Goal: Information Seeking & Learning: Learn about a topic

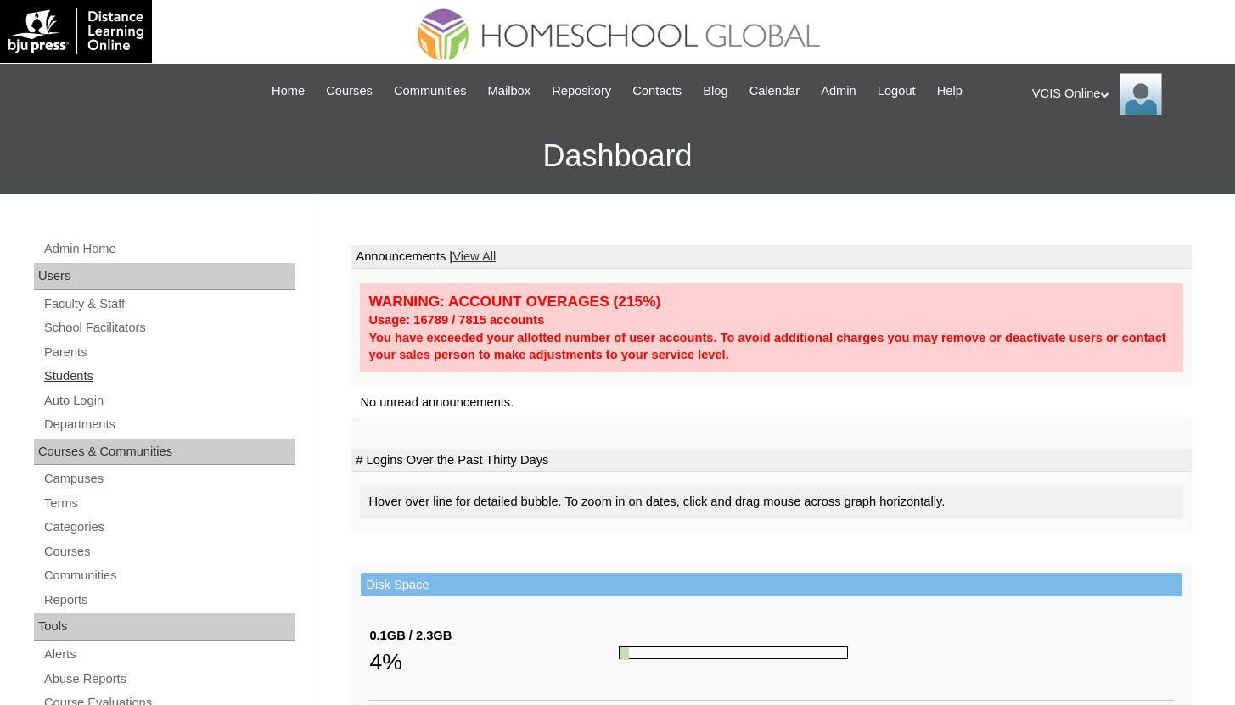
click at [75, 373] on link "Students" at bounding box center [168, 376] width 253 height 21
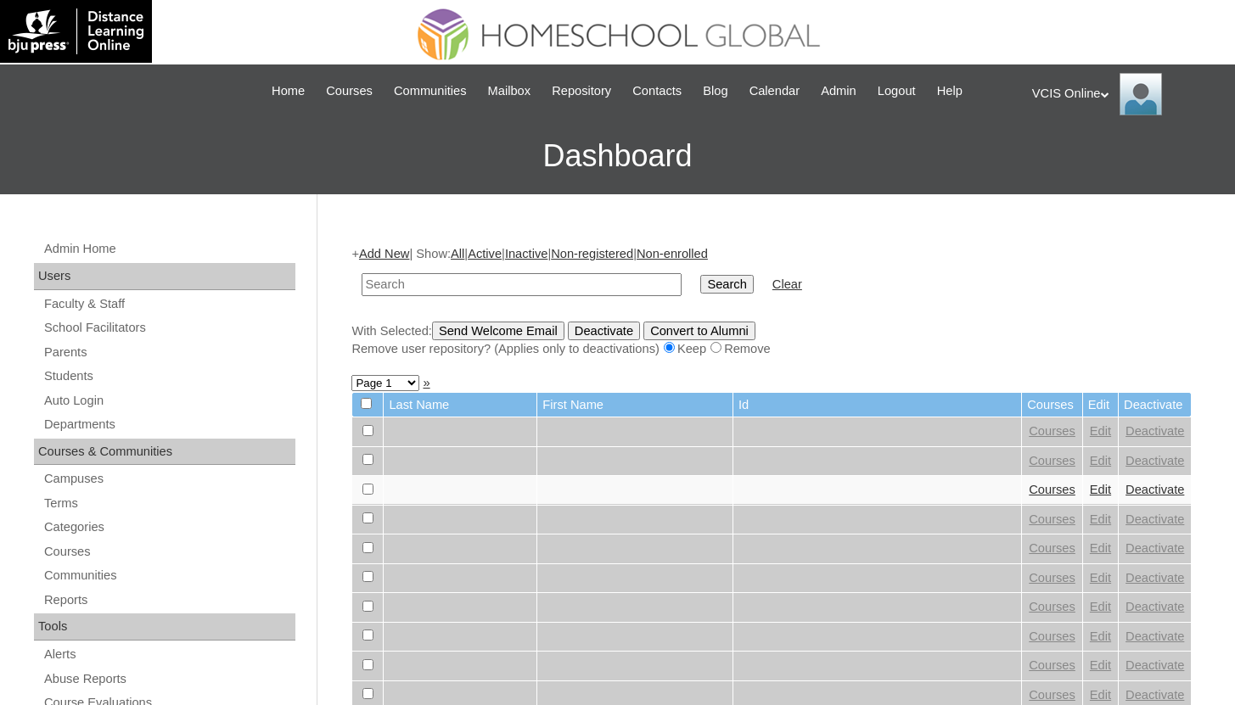
click at [548, 280] on input "text" at bounding box center [522, 284] width 320 height 23
type input "shmily"
click at [700, 275] on input "Search" at bounding box center [726, 284] width 53 height 19
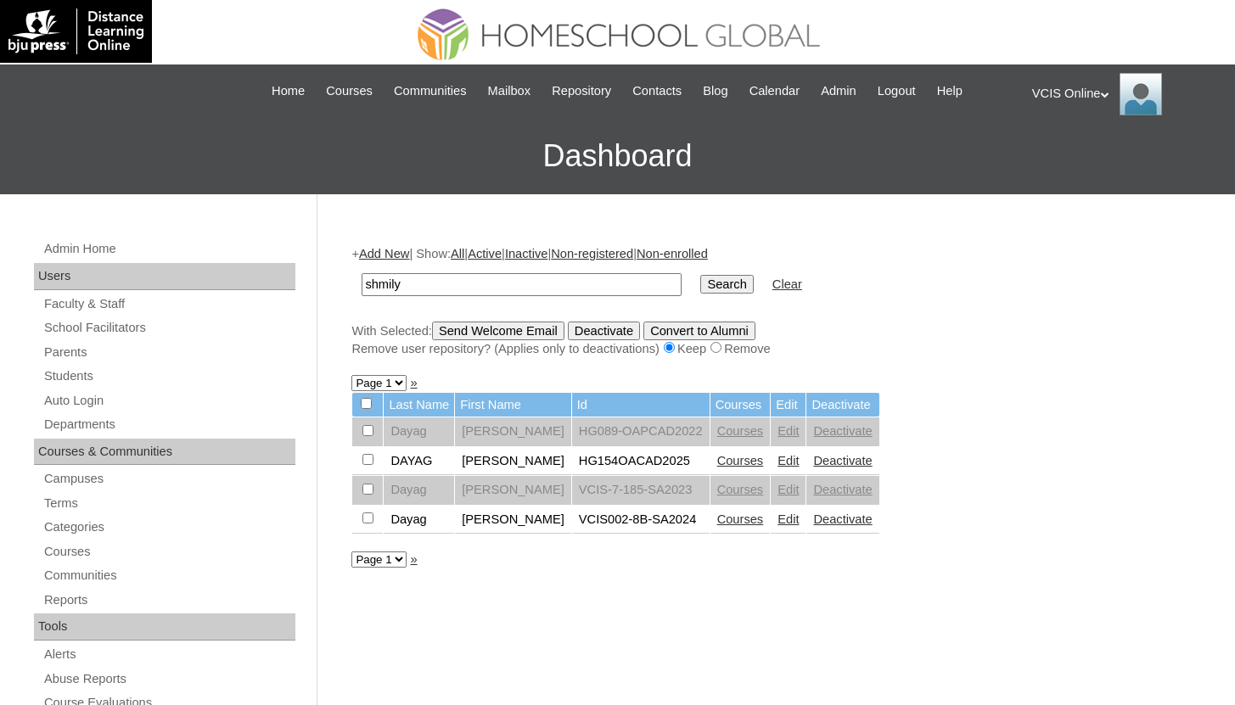
click at [756, 518] on link "Courses" at bounding box center [740, 520] width 47 height 14
click at [754, 458] on link "Courses" at bounding box center [740, 461] width 47 height 14
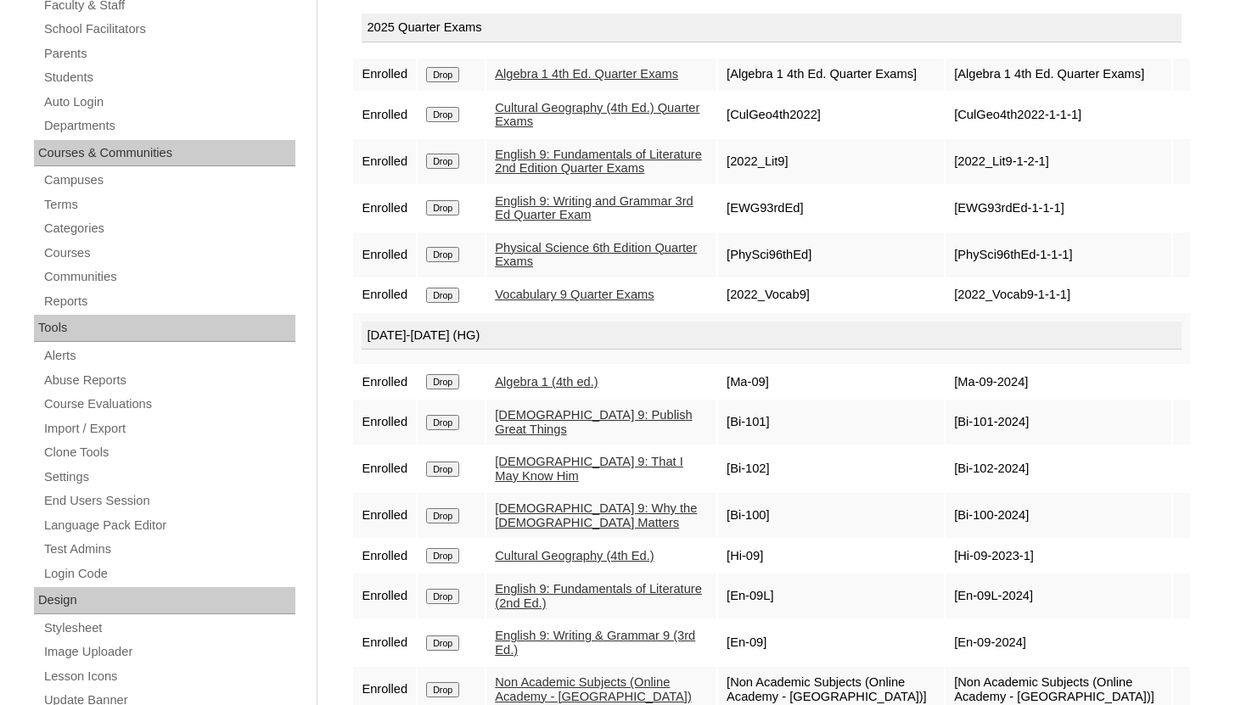
scroll to position [298, 0]
click at [597, 390] on link "Algebra 1 (4th ed.)" at bounding box center [546, 383] width 103 height 14
